Goal: Find specific page/section: Find specific page/section

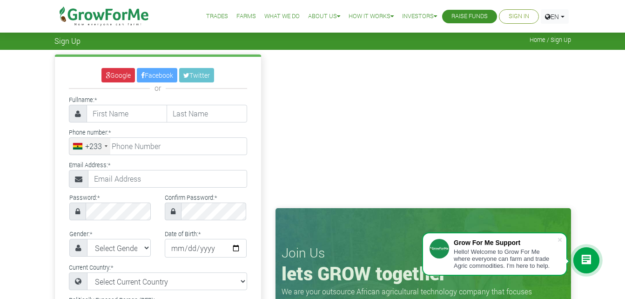
click at [512, 14] on link "Sign In" at bounding box center [519, 17] width 20 height 10
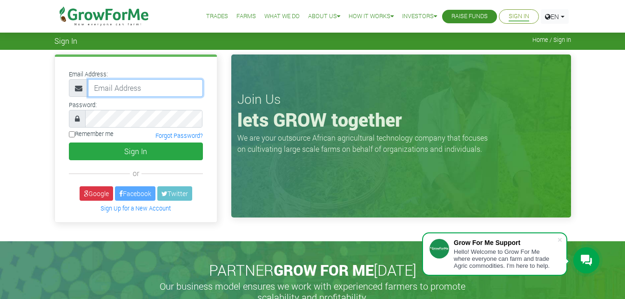
click at [147, 89] on input "email" at bounding box center [145, 88] width 115 height 18
type input "[EMAIL_ADDRESS][DOMAIN_NAME]"
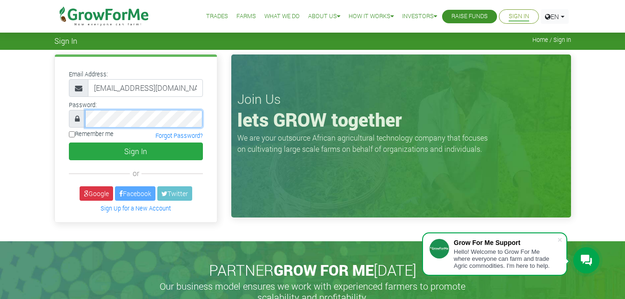
click at [69, 142] on button "Sign In" at bounding box center [136, 151] width 134 height 18
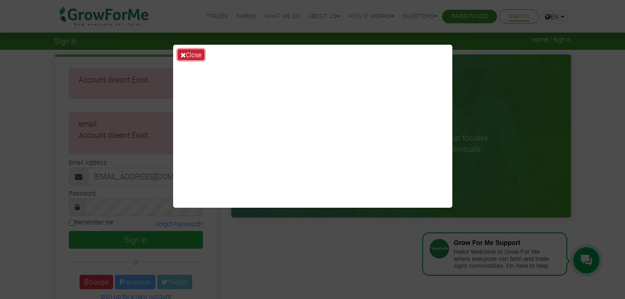
click at [183, 53] on icon at bounding box center [183, 55] width 5 height 7
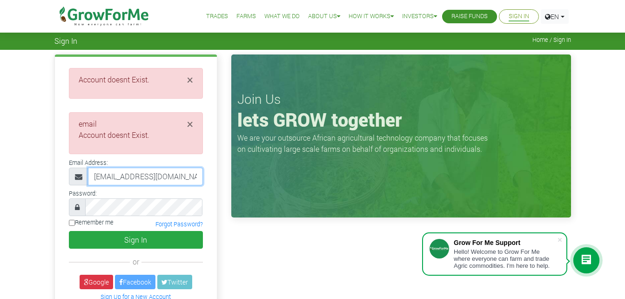
click at [187, 177] on input "annanisaac310@gmail.com" at bounding box center [145, 177] width 115 height 18
type input "annanisaac310@gmail.com"
click at [69, 231] on button "Sign In" at bounding box center [136, 240] width 134 height 18
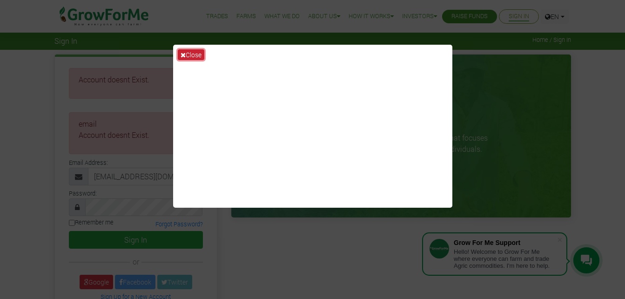
click at [184, 51] on button "Close" at bounding box center [191, 54] width 27 height 11
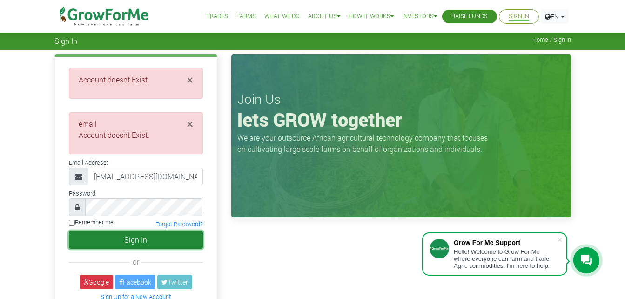
click at [131, 243] on button "Sign In" at bounding box center [136, 240] width 134 height 18
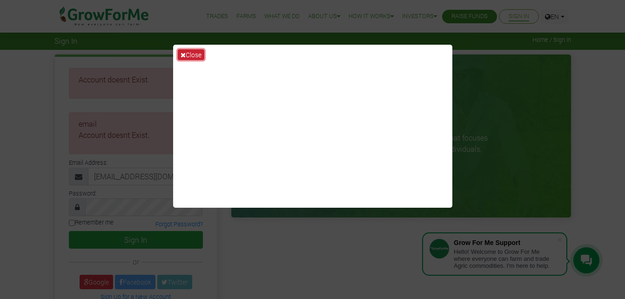
click at [190, 54] on button "Close" at bounding box center [191, 54] width 27 height 11
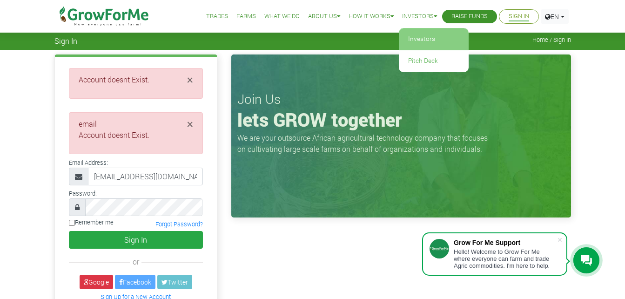
click at [416, 40] on link "Investors" at bounding box center [434, 38] width 70 height 21
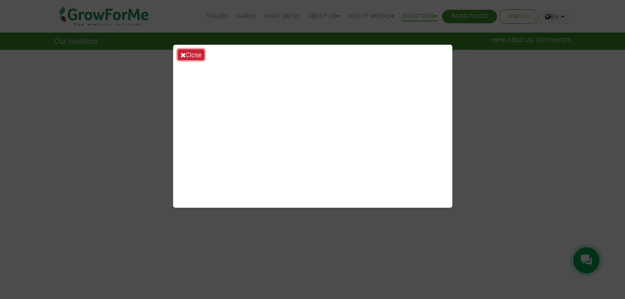
click at [186, 53] on button "Close" at bounding box center [191, 54] width 27 height 11
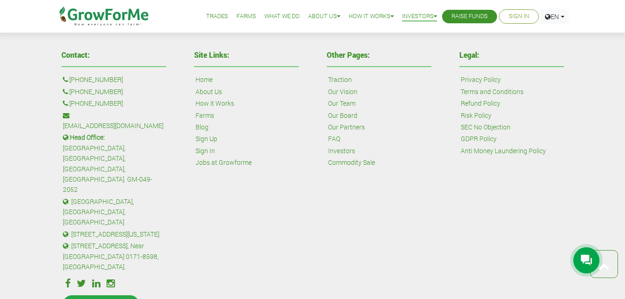
scroll to position [2390, 0]
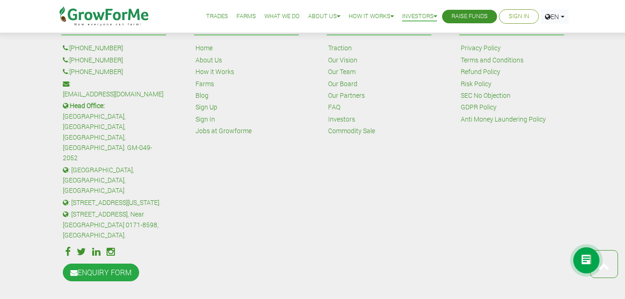
click at [221, 128] on link "Jobs at Growforme" at bounding box center [223, 131] width 56 height 10
